Goal: Information Seeking & Learning: Find specific fact

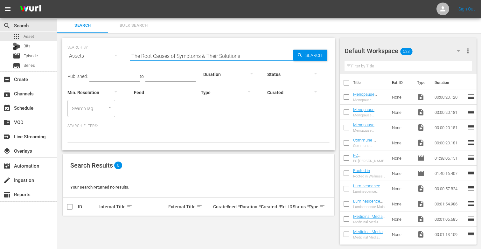
scroll to position [1, 0]
type input "T"
paste input "Myths About Perimenopause and Menopause"
type input "Myths About Perimenopause and Menopause"
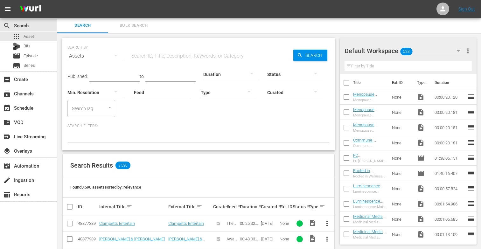
click at [165, 60] on input "text" at bounding box center [211, 55] width 163 height 15
paste input "Myths About Perimenopause and Menopause"
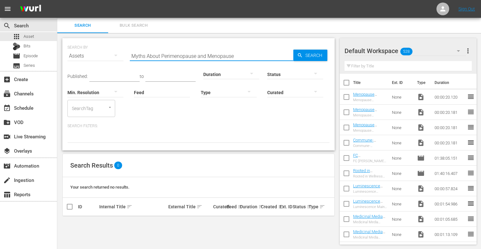
click at [244, 57] on input "Myths About Perimenopause and Menopause" at bounding box center [211, 55] width 163 height 15
type input "M"
paste input "How Women's Hormones Work Together"
type input "How Women's Hormones Work Together"
